Goal: Information Seeking & Learning: Learn about a topic

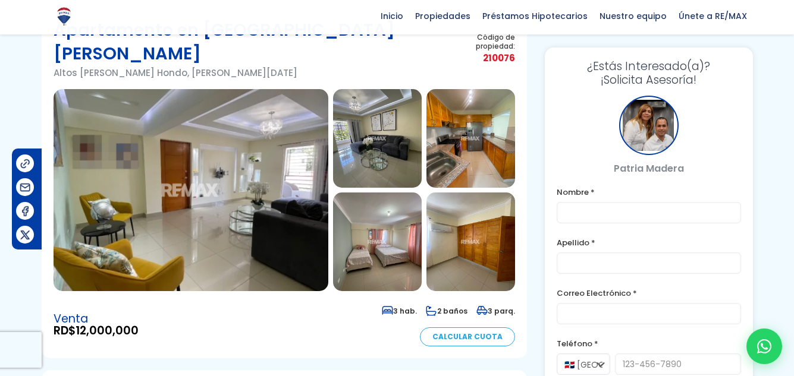
scroll to position [95, 0]
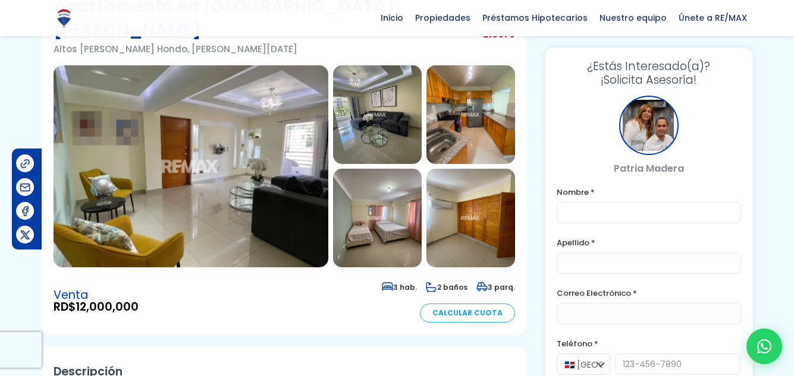
click at [247, 127] on img at bounding box center [191, 166] width 275 height 202
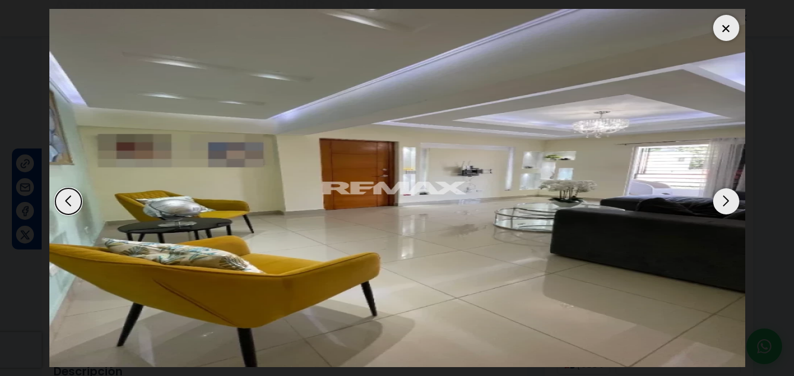
click at [726, 201] on div "Next slide" at bounding box center [726, 201] width 26 height 26
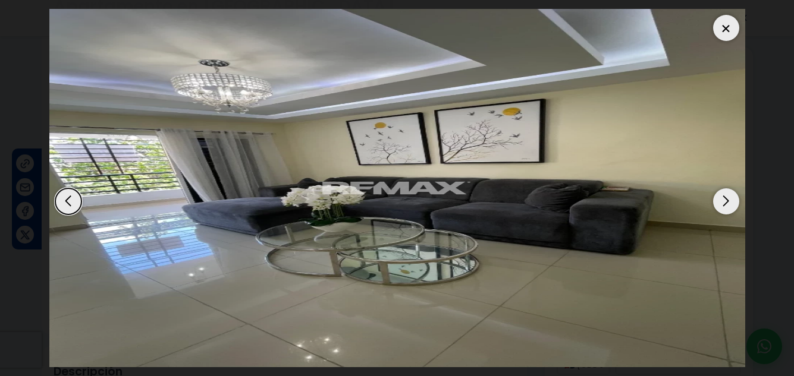
click at [724, 202] on div "Next slide" at bounding box center [726, 201] width 26 height 26
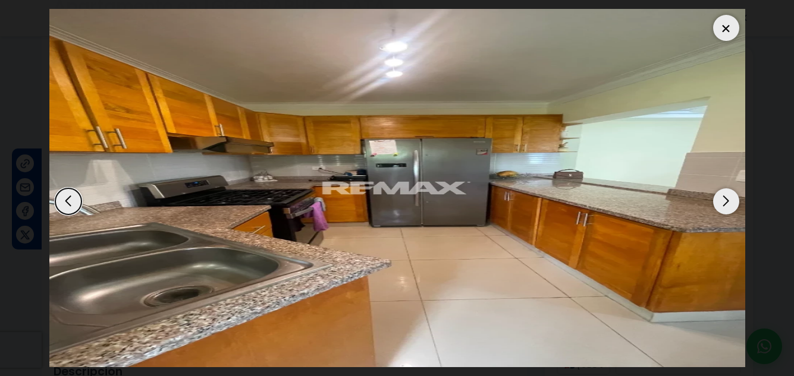
click at [724, 202] on div "Next slide" at bounding box center [726, 201] width 26 height 26
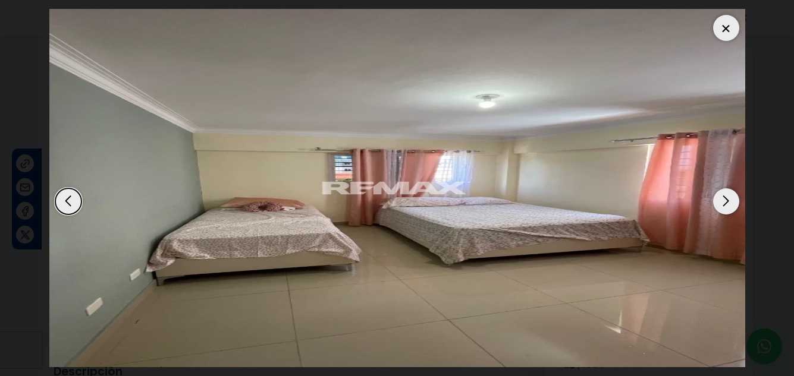
click at [723, 202] on div "Next slide" at bounding box center [726, 201] width 26 height 26
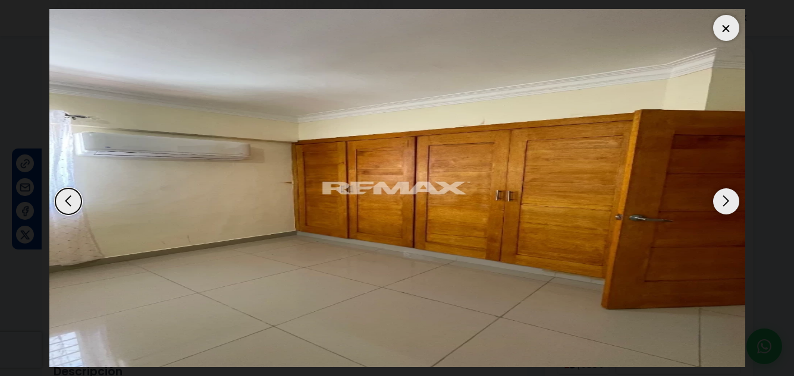
click at [722, 200] on div "Next slide" at bounding box center [726, 201] width 26 height 26
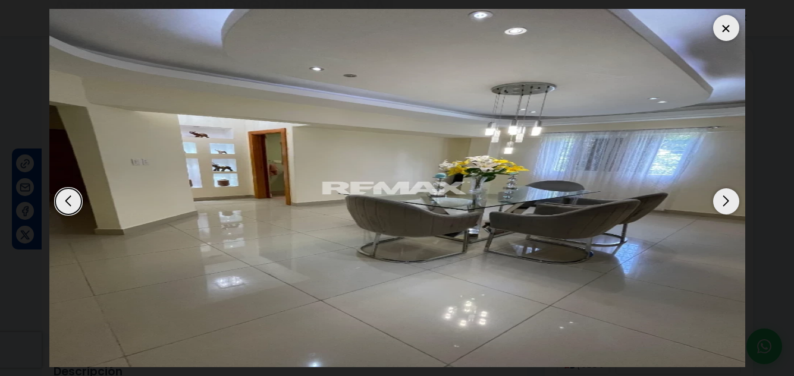
click at [722, 201] on div "Next slide" at bounding box center [726, 201] width 26 height 26
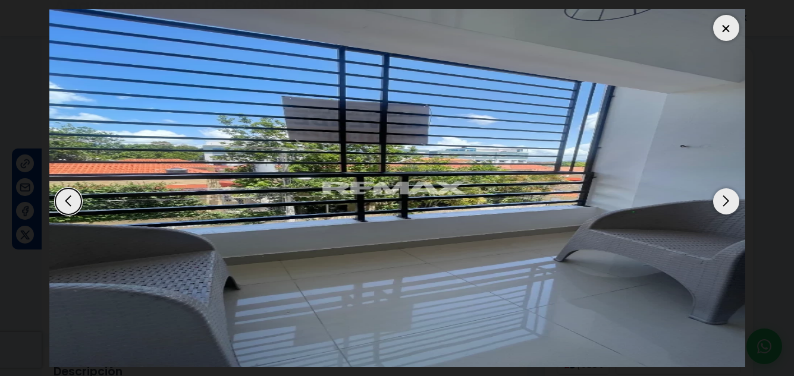
click at [721, 200] on div "Next slide" at bounding box center [726, 201] width 26 height 26
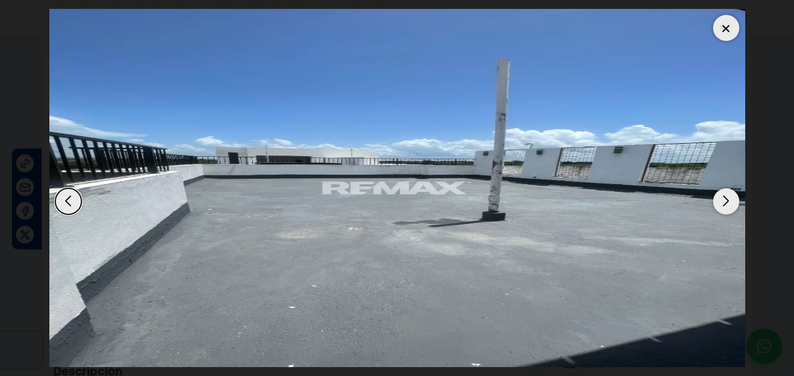
click at [721, 200] on div "Next slide" at bounding box center [726, 201] width 26 height 26
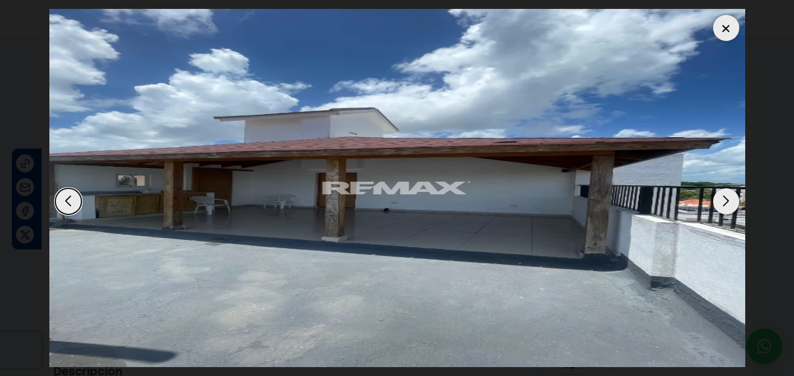
click at [720, 201] on div "Next slide" at bounding box center [726, 201] width 26 height 26
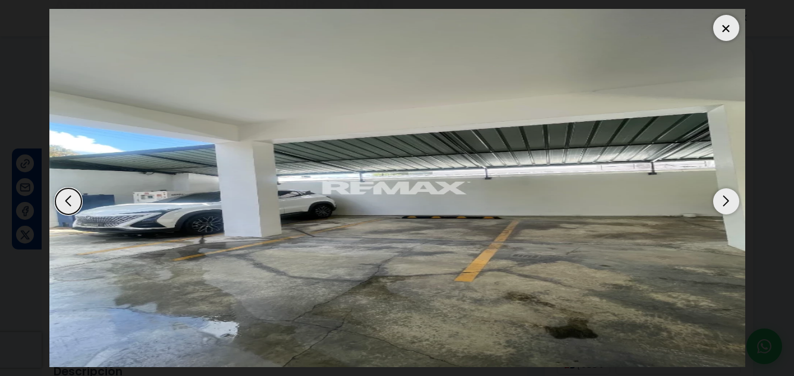
click at [720, 201] on div "Next slide" at bounding box center [726, 201] width 26 height 26
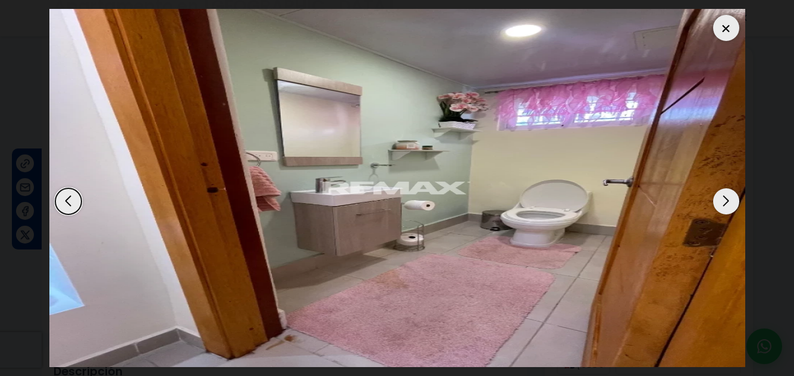
click at [720, 203] on div "Next slide" at bounding box center [726, 201] width 26 height 26
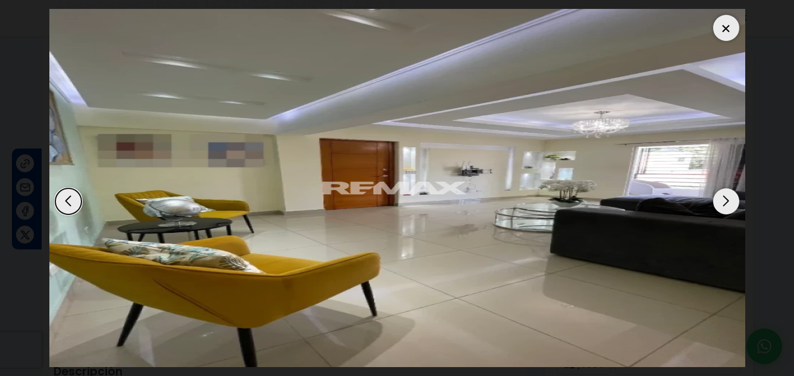
click at [720, 203] on div "Next slide" at bounding box center [726, 201] width 26 height 26
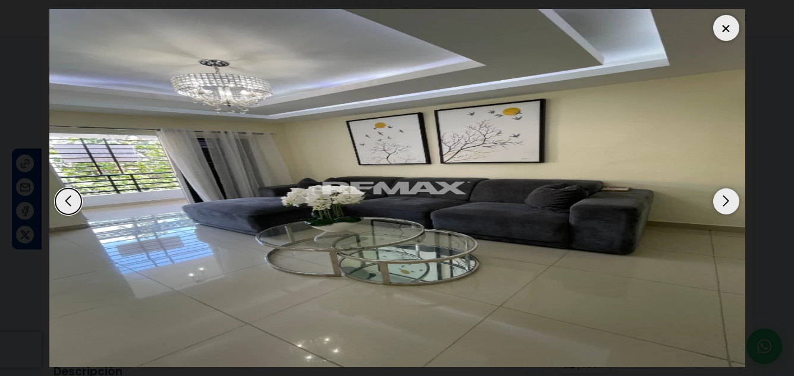
click at [724, 201] on div "Next slide" at bounding box center [726, 201] width 26 height 26
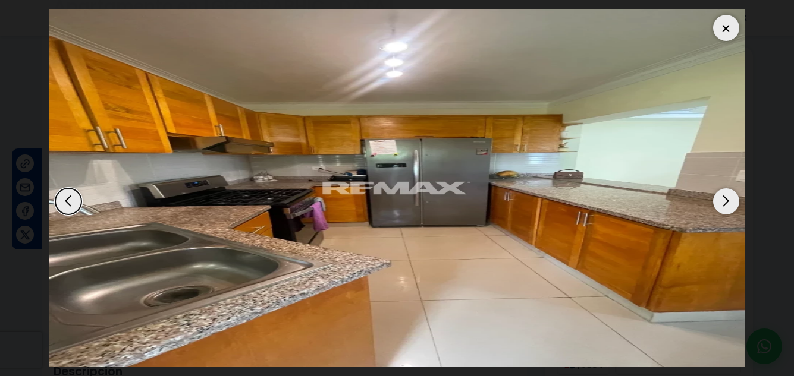
click at [723, 202] on div "Next slide" at bounding box center [726, 201] width 26 height 26
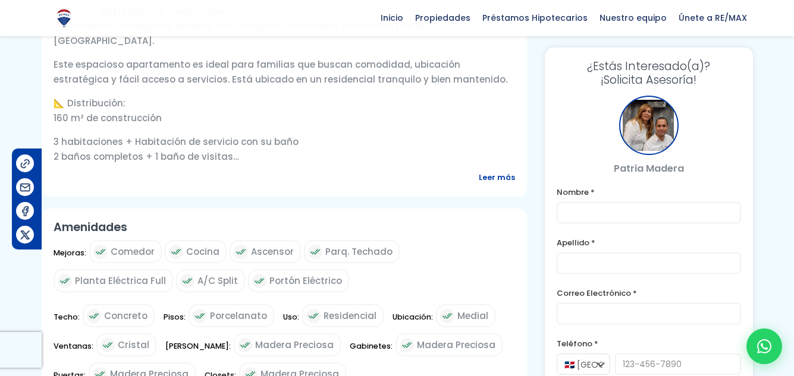
scroll to position [483, 0]
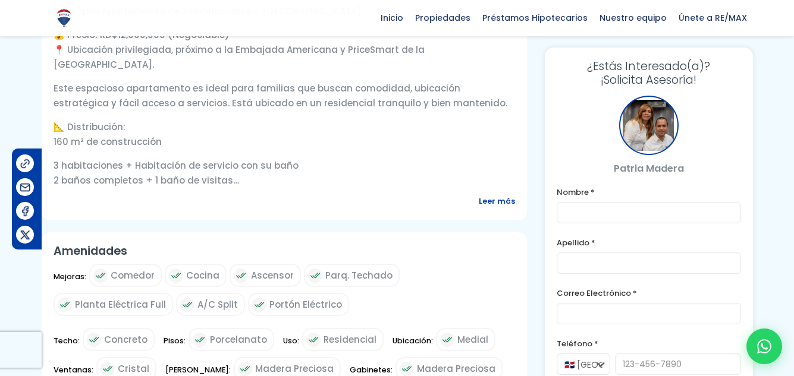
drag, startPoint x: 657, startPoint y: 49, endPoint x: 521, endPoint y: 129, distance: 158.1
click at [521, 129] on div "Descripción 🏡 Amplio Apartamento de 3 Habitaciones – [GEOGRAPHIC_DATA] 💰 Precio…" at bounding box center [284, 90] width 485 height 262
click at [484, 158] on p "3 habitaciones + Habitación de servicio con su baño 2 baños completos + 1 baño …" at bounding box center [284, 173] width 461 height 30
